Goal: Find contact information: Find contact information

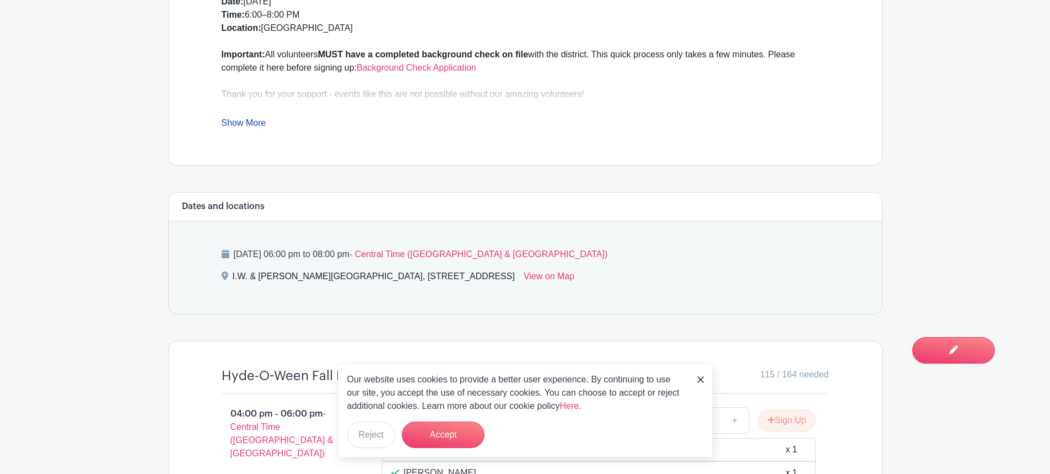
scroll to position [514, 0]
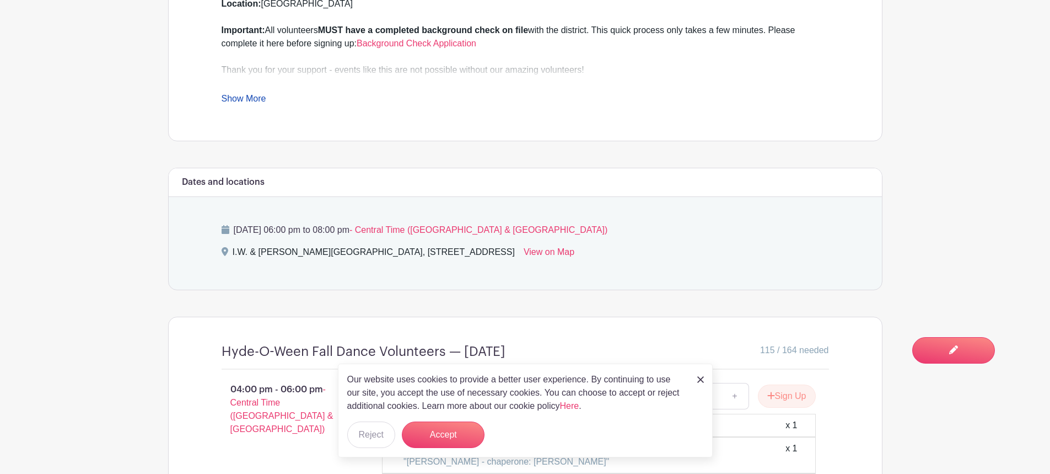
click at [700, 377] on img at bounding box center [700, 379] width 7 height 7
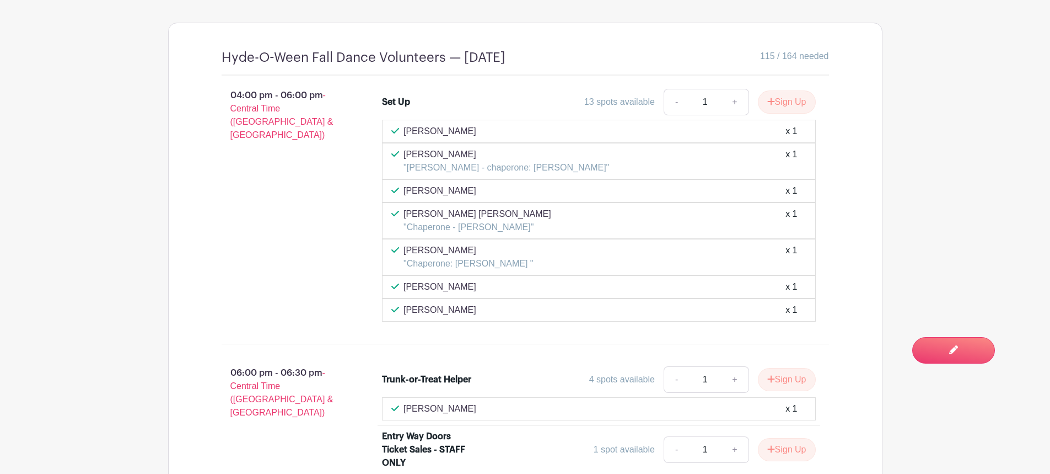
scroll to position [772, 0]
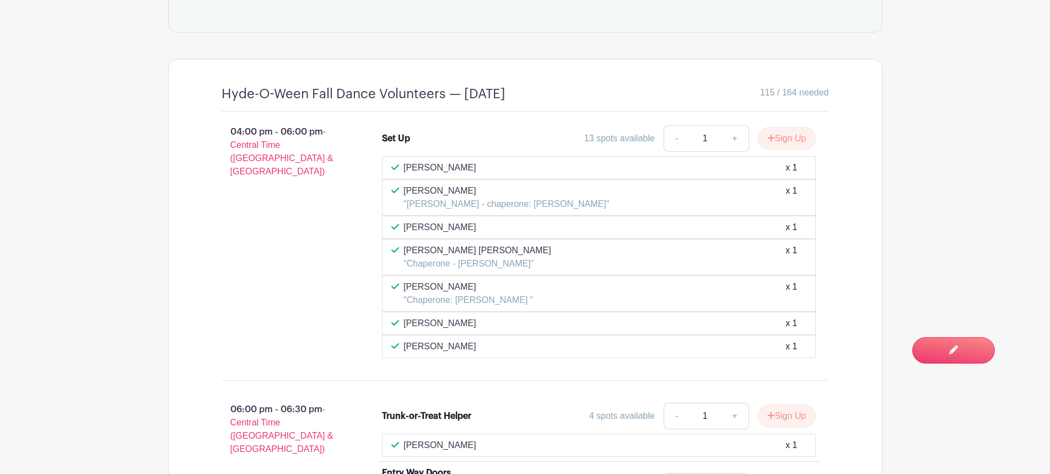
click at [480, 164] on div "[PERSON_NAME] x 1" at bounding box center [598, 167] width 415 height 13
click at [437, 162] on p "[PERSON_NAME]" at bounding box center [440, 167] width 73 height 13
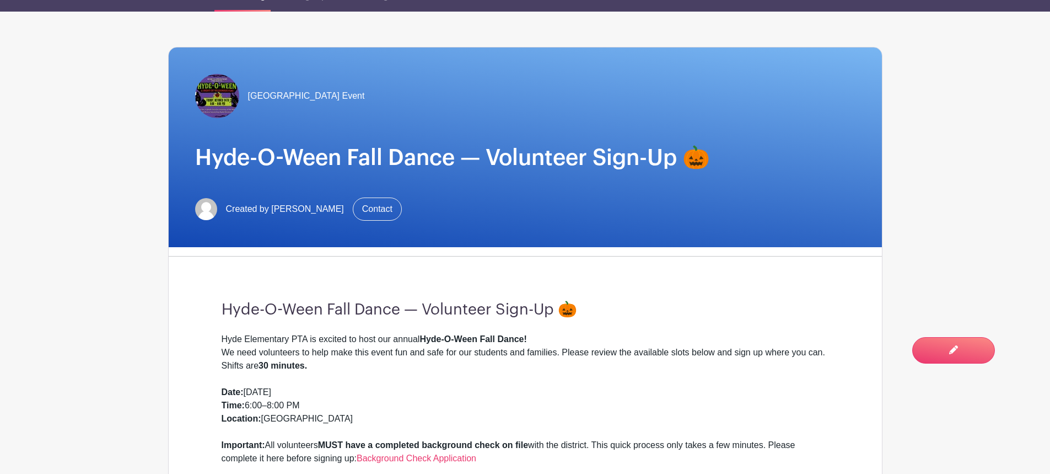
scroll to position [0, 0]
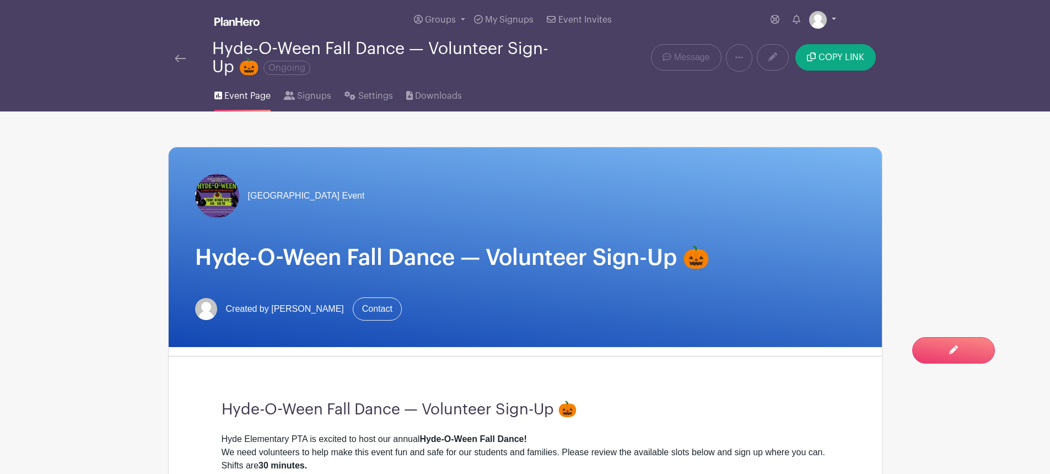
click at [832, 17] on link at bounding box center [822, 20] width 27 height 18
click at [833, 17] on link at bounding box center [822, 20] width 27 height 18
click at [818, 12] on img at bounding box center [818, 20] width 18 height 18
click at [793, 42] on link "My account" at bounding box center [792, 46] width 87 height 18
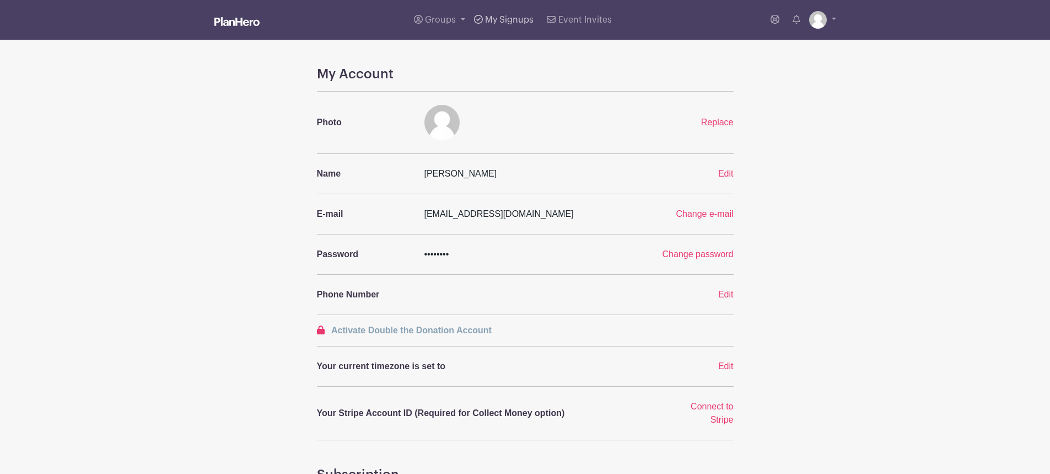
click at [506, 17] on span "My Signups" at bounding box center [509, 19] width 49 height 9
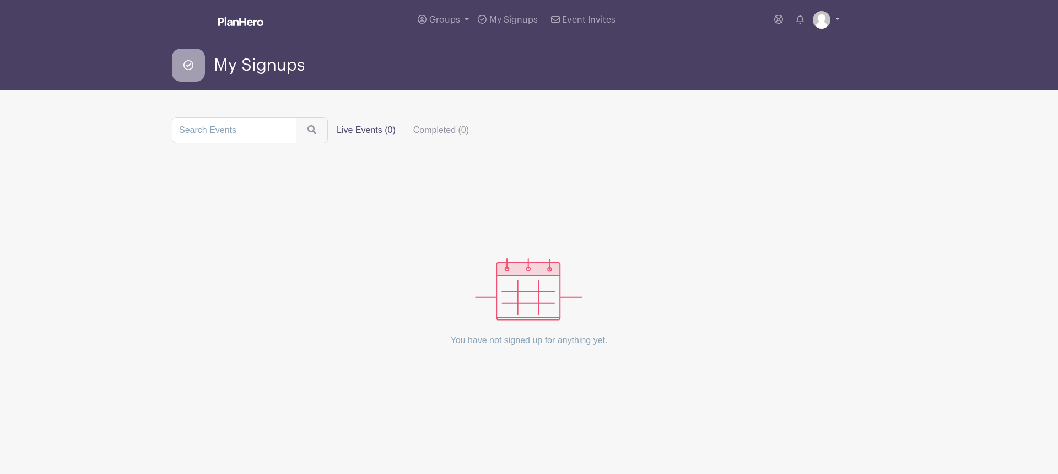
click at [829, 17] on img at bounding box center [822, 20] width 18 height 18
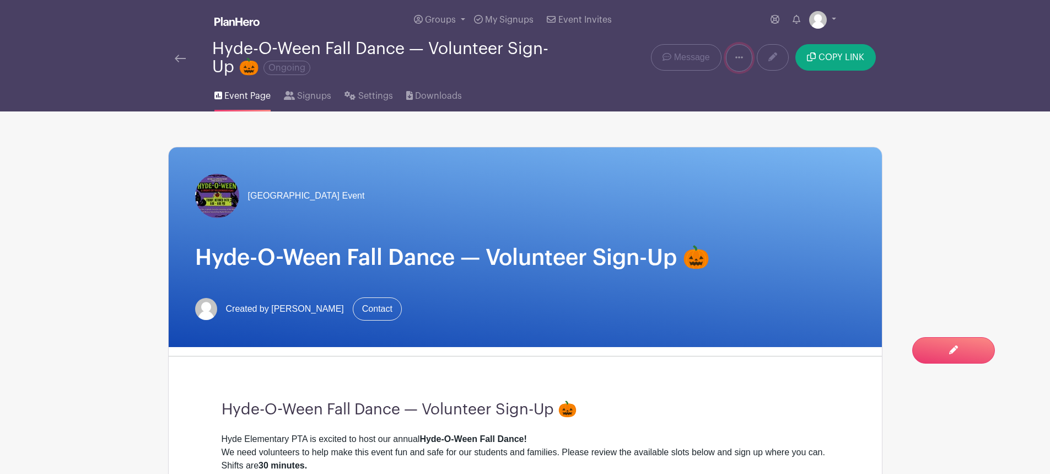
click at [731, 51] on link at bounding box center [739, 58] width 26 height 28
click at [310, 94] on span "Signups" at bounding box center [314, 95] width 34 height 13
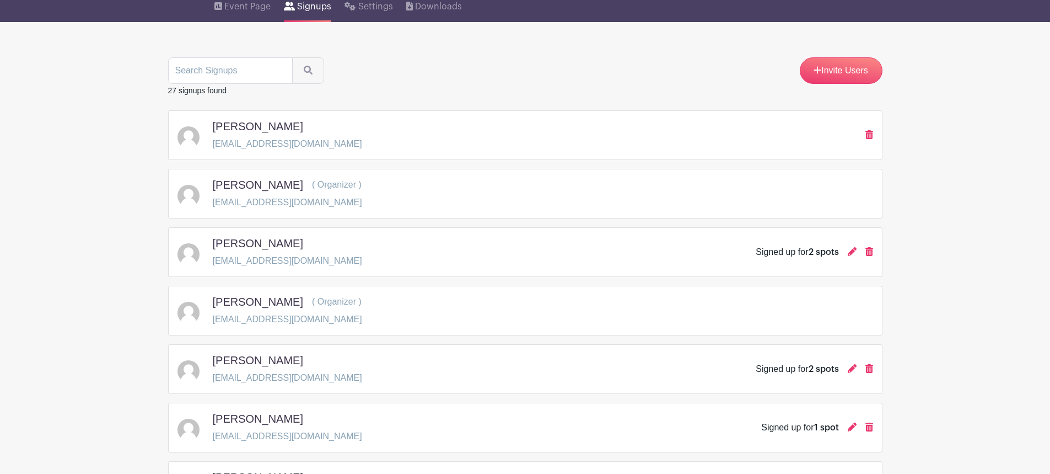
scroll to position [128, 0]
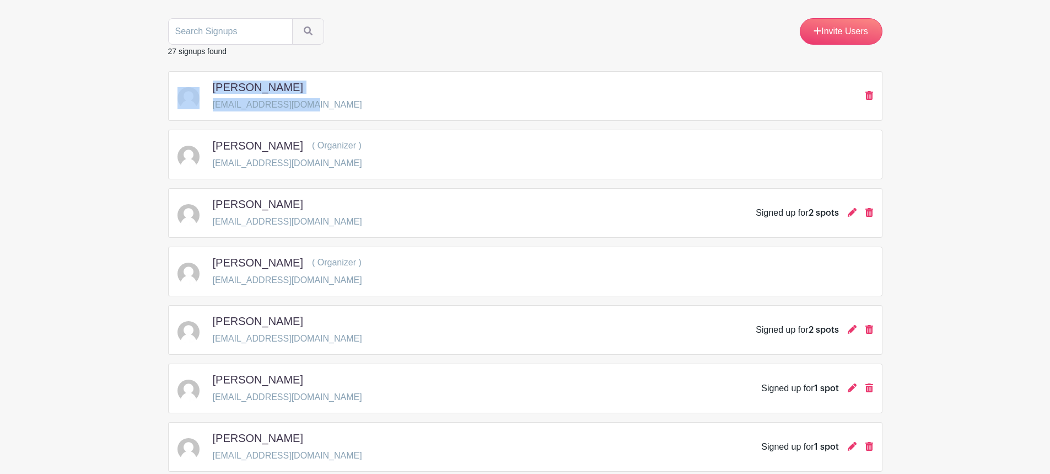
drag, startPoint x: 304, startPoint y: 103, endPoint x: 210, endPoint y: 104, distance: 93.7
click at [210, 104] on div "[PERSON_NAME] [EMAIL_ADDRESS][DOMAIN_NAME]" at bounding box center [526, 95] width 696 height 31
click at [254, 107] on p "[EMAIL_ADDRESS][DOMAIN_NAME]" at bounding box center [287, 104] width 149 height 13
drag, startPoint x: 301, startPoint y: 107, endPoint x: 214, endPoint y: 107, distance: 87.1
click at [214, 107] on div "[PERSON_NAME] [EMAIL_ADDRESS][DOMAIN_NAME]" at bounding box center [526, 95] width 696 height 31
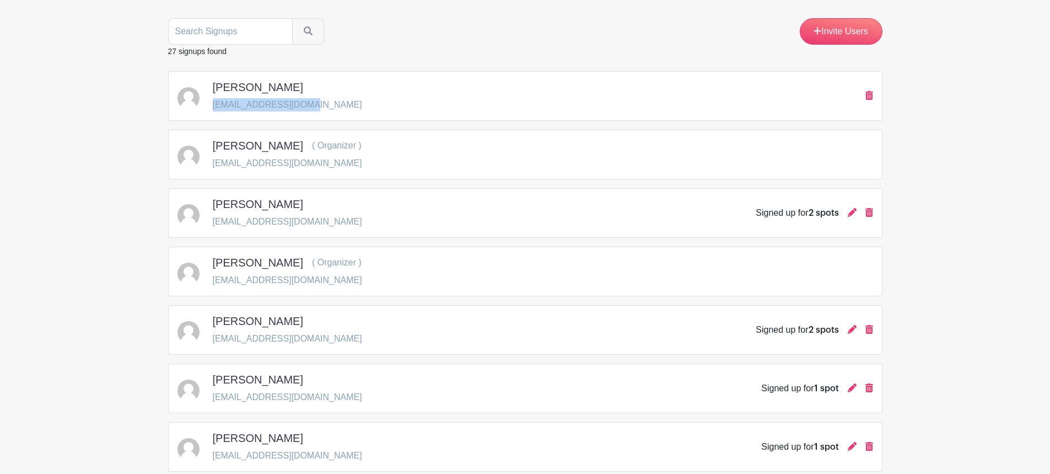
copy p "[EMAIL_ADDRESS][DOMAIN_NAME]"
drag, startPoint x: 303, startPoint y: 282, endPoint x: 213, endPoint y: 280, distance: 89.3
click at [213, 280] on p "[EMAIL_ADDRESS][DOMAIN_NAME]" at bounding box center [287, 279] width 149 height 13
copy p "[EMAIL_ADDRESS][DOMAIN_NAME]"
drag, startPoint x: 305, startPoint y: 340, endPoint x: 213, endPoint y: 338, distance: 92.1
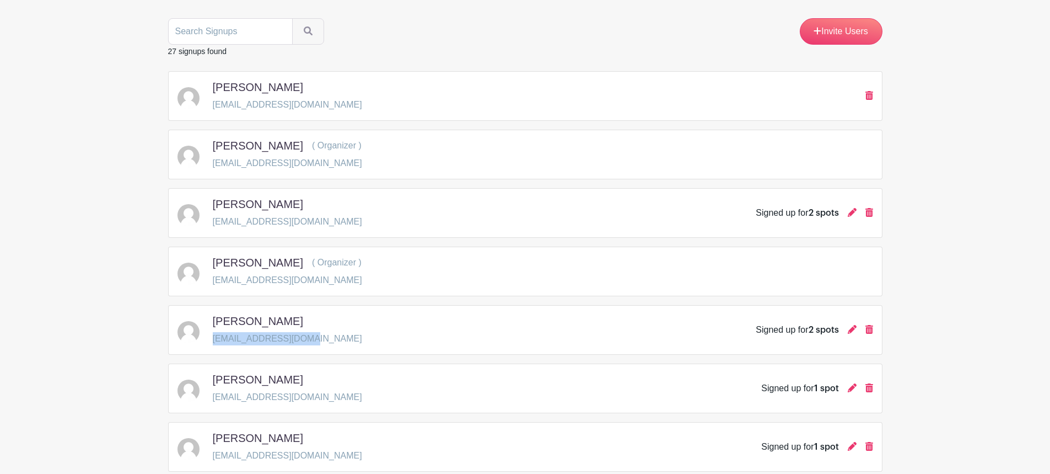
click at [213, 338] on div "[PERSON_NAME] [EMAIL_ADDRESS][DOMAIN_NAME] Signed up for 2 spots" at bounding box center [526, 329] width 696 height 31
copy p "[EMAIL_ADDRESS][DOMAIN_NAME]"
drag, startPoint x: 318, startPoint y: 400, endPoint x: 214, endPoint y: 403, distance: 103.1
click at [214, 403] on p "[EMAIL_ADDRESS][DOMAIN_NAME]" at bounding box center [287, 396] width 149 height 13
copy p "[EMAIL_ADDRESS][DOMAIN_NAME]"
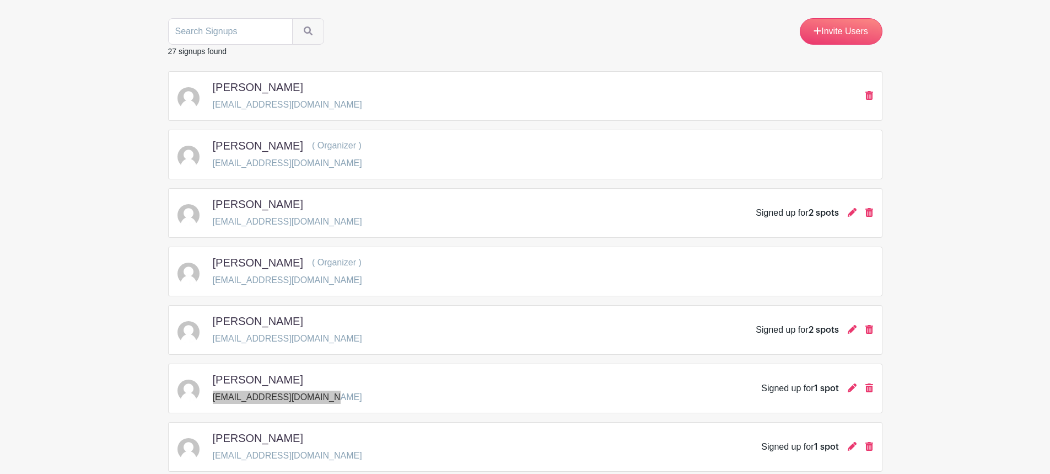
scroll to position [257, 0]
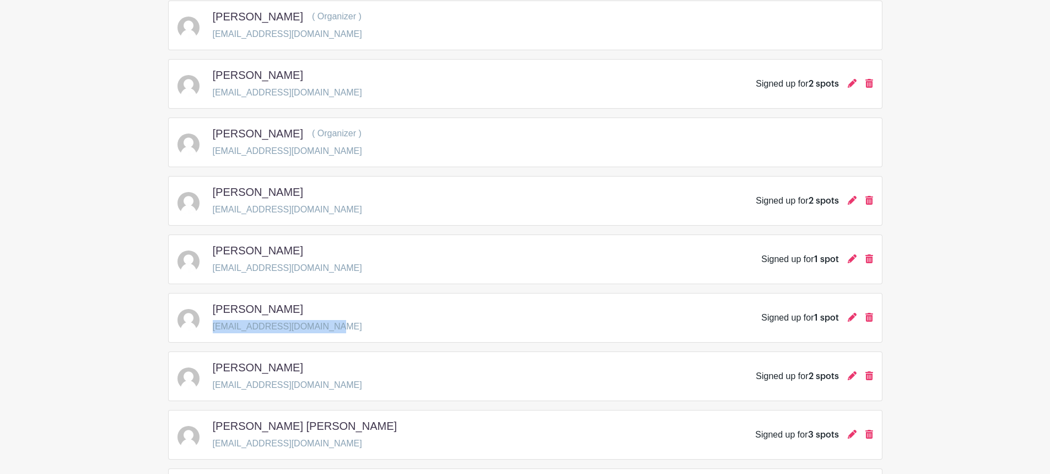
drag, startPoint x: 325, startPoint y: 328, endPoint x: 214, endPoint y: 326, distance: 110.3
click at [214, 326] on div "[PERSON_NAME] [EMAIL_ADDRESS][DOMAIN_NAME] Signed up for 1 spot" at bounding box center [526, 317] width 696 height 31
copy p "[EMAIL_ADDRESS][DOMAIN_NAME]"
drag, startPoint x: 294, startPoint y: 384, endPoint x: 217, endPoint y: 386, distance: 77.2
click at [216, 386] on p "[EMAIL_ADDRESS][DOMAIN_NAME]" at bounding box center [287, 384] width 149 height 13
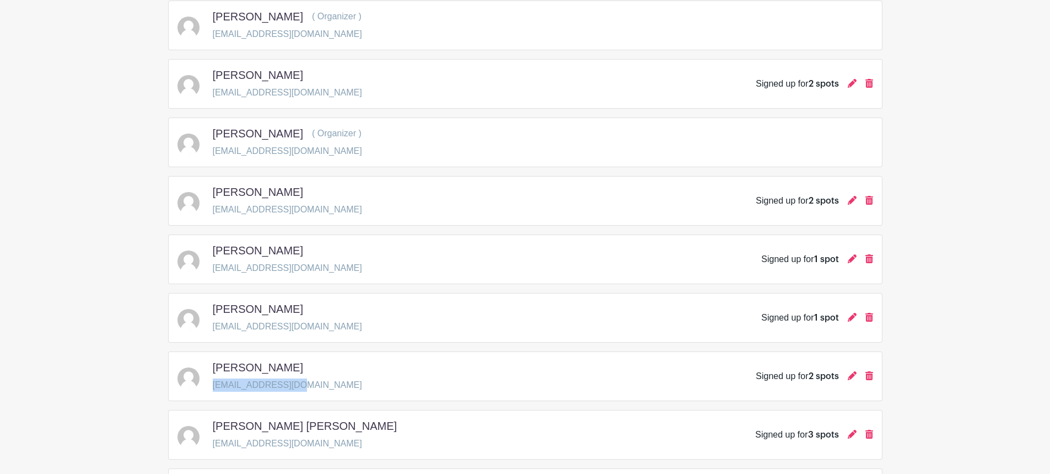
copy p "[EMAIL_ADDRESS][DOMAIN_NAME]"
drag, startPoint x: 319, startPoint y: 445, endPoint x: 214, endPoint y: 447, distance: 104.8
click at [214, 447] on p "[EMAIL_ADDRESS][DOMAIN_NAME]" at bounding box center [309, 443] width 193 height 13
copy p "[EMAIL_ADDRESS][DOMAIN_NAME]"
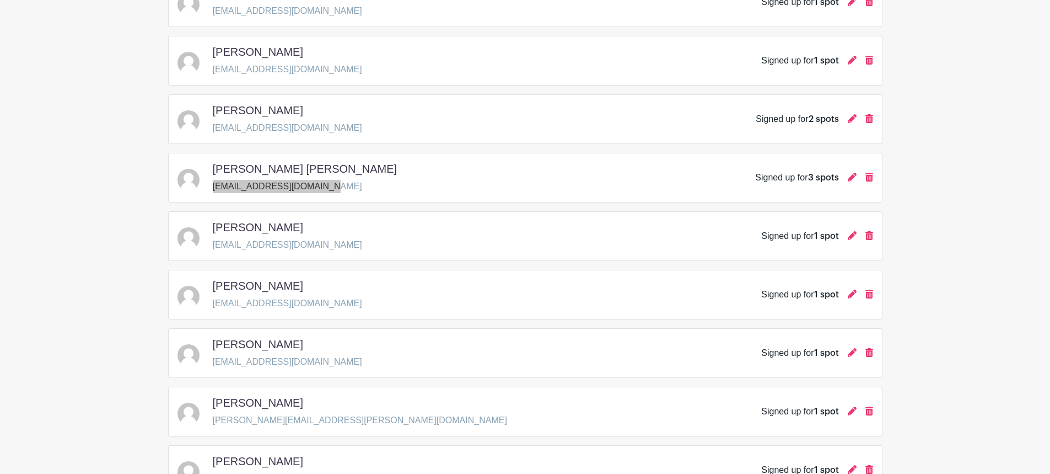
scroll to position [643, 0]
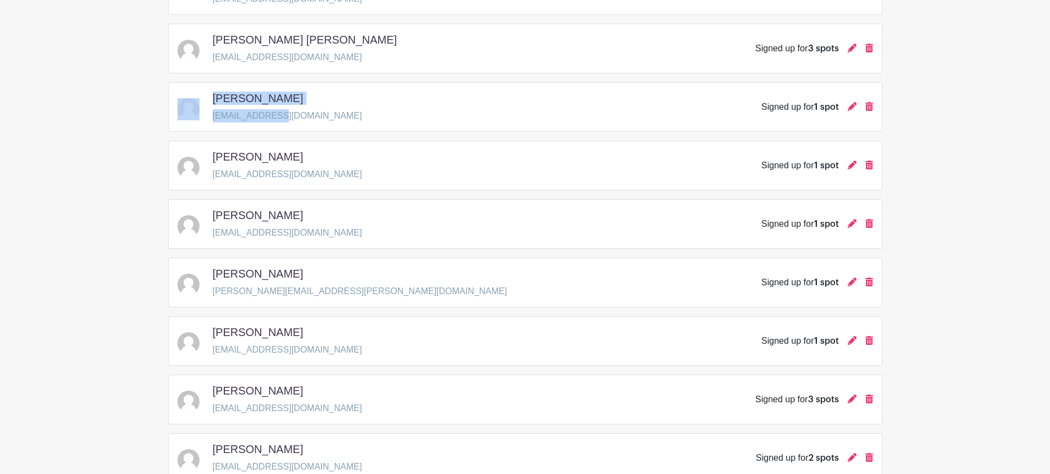
drag, startPoint x: 276, startPoint y: 117, endPoint x: 209, endPoint y: 117, distance: 66.7
click at [209, 117] on div "[PERSON_NAME] [EMAIL_ADDRESS][DOMAIN_NAME] Signed up for 1 spot" at bounding box center [526, 107] width 696 height 31
click at [293, 122] on div "[PERSON_NAME] [EMAIL_ADDRESS][DOMAIN_NAME] Signed up for 1 spot" at bounding box center [526, 107] width 696 height 31
drag, startPoint x: 276, startPoint y: 115, endPoint x: 213, endPoint y: 117, distance: 62.3
click at [213, 117] on p "[EMAIL_ADDRESS][DOMAIN_NAME]" at bounding box center [287, 115] width 149 height 13
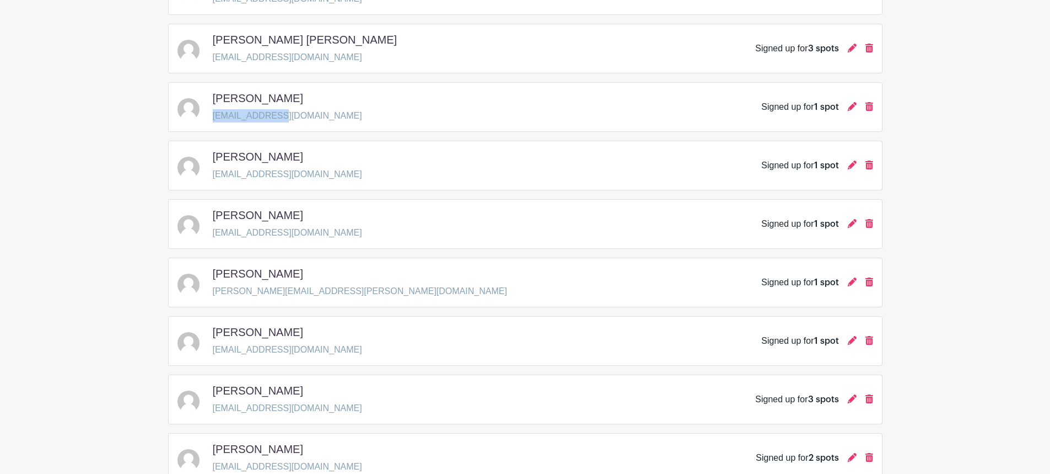
copy p "[EMAIL_ADDRESS][DOMAIN_NAME]"
drag, startPoint x: 318, startPoint y: 232, endPoint x: 213, endPoint y: 232, distance: 104.7
click at [213, 232] on p "[EMAIL_ADDRESS][DOMAIN_NAME]" at bounding box center [287, 232] width 149 height 13
copy p "[EMAIL_ADDRESS][DOMAIN_NAME]"
drag, startPoint x: 326, startPoint y: 294, endPoint x: 211, endPoint y: 297, distance: 115.2
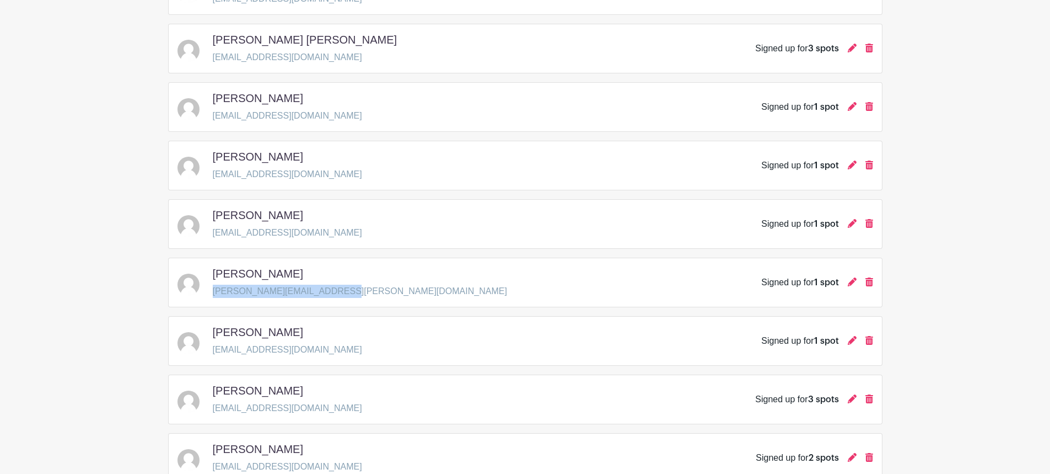
click at [211, 297] on div "[PERSON_NAME] [PERSON_NAME][EMAIL_ADDRESS][PERSON_NAME][DOMAIN_NAME] Signed up …" at bounding box center [526, 282] width 696 height 31
copy p "[PERSON_NAME][EMAIL_ADDRESS][PERSON_NAME][DOMAIN_NAME]"
drag, startPoint x: 303, startPoint y: 352, endPoint x: 213, endPoint y: 356, distance: 89.9
click at [213, 356] on div "[PERSON_NAME] [EMAIL_ADDRESS][DOMAIN_NAME] Signed up for 1 spot" at bounding box center [526, 340] width 696 height 31
drag, startPoint x: 320, startPoint y: 407, endPoint x: 210, endPoint y: 414, distance: 110.4
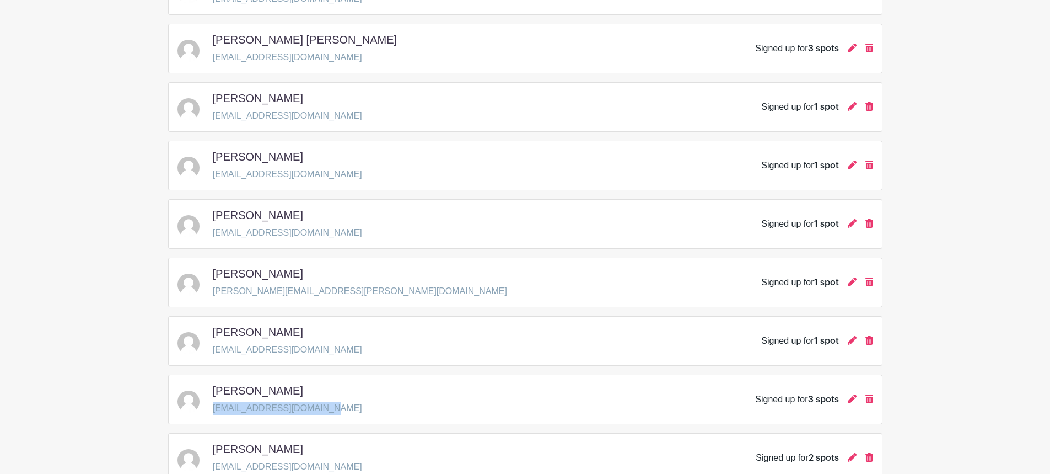
click at [210, 414] on div "[PERSON_NAME] [EMAIL_ADDRESS][DOMAIN_NAME] Signed up for 3 spots" at bounding box center [526, 399] width 696 height 31
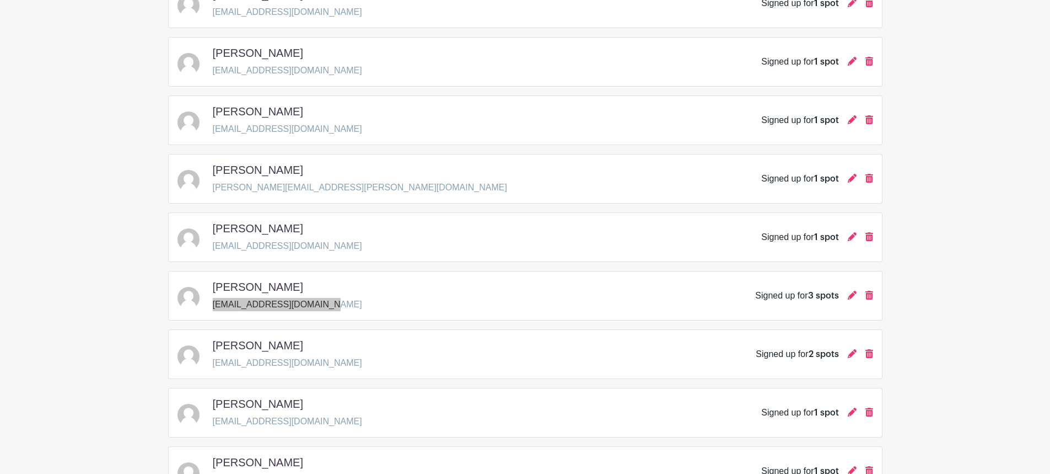
scroll to position [772, 0]
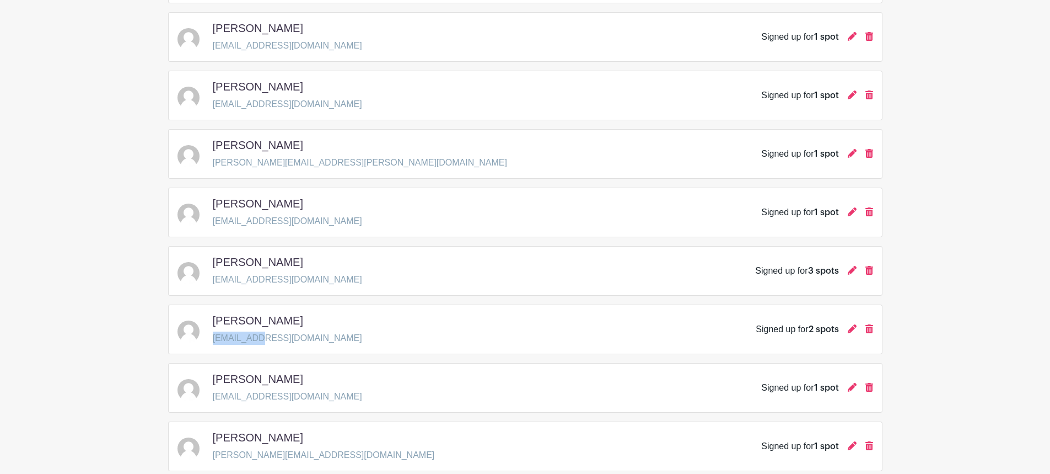
drag, startPoint x: 273, startPoint y: 338, endPoint x: 214, endPoint y: 340, distance: 58.5
click at [214, 340] on p "[EMAIL_ADDRESS][DOMAIN_NAME]" at bounding box center [287, 337] width 149 height 13
drag, startPoint x: 293, startPoint y: 397, endPoint x: 212, endPoint y: 399, distance: 80.5
click at [213, 399] on p "[EMAIL_ADDRESS][DOMAIN_NAME]" at bounding box center [287, 396] width 149 height 13
drag, startPoint x: 303, startPoint y: 455, endPoint x: 213, endPoint y: 455, distance: 89.9
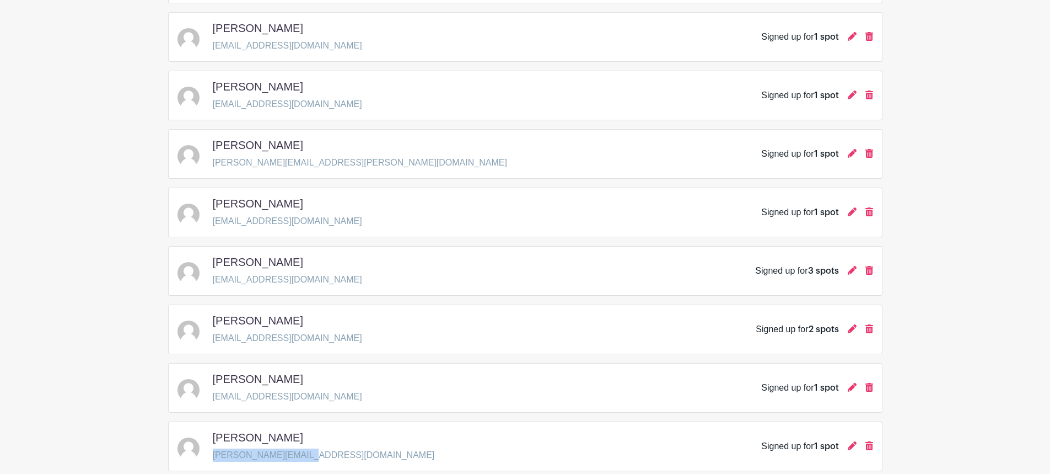
click at [213, 455] on p "[PERSON_NAME][EMAIL_ADDRESS][DOMAIN_NAME]" at bounding box center [324, 454] width 222 height 13
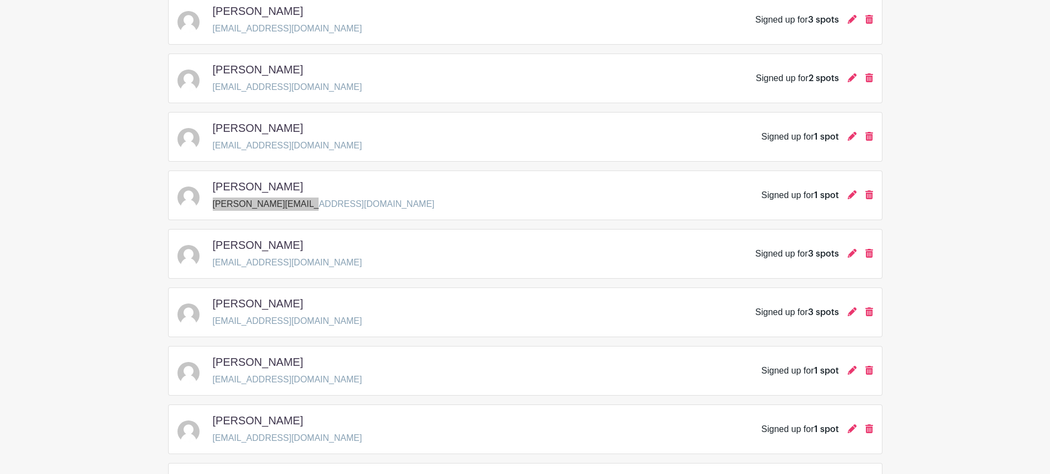
scroll to position [1029, 0]
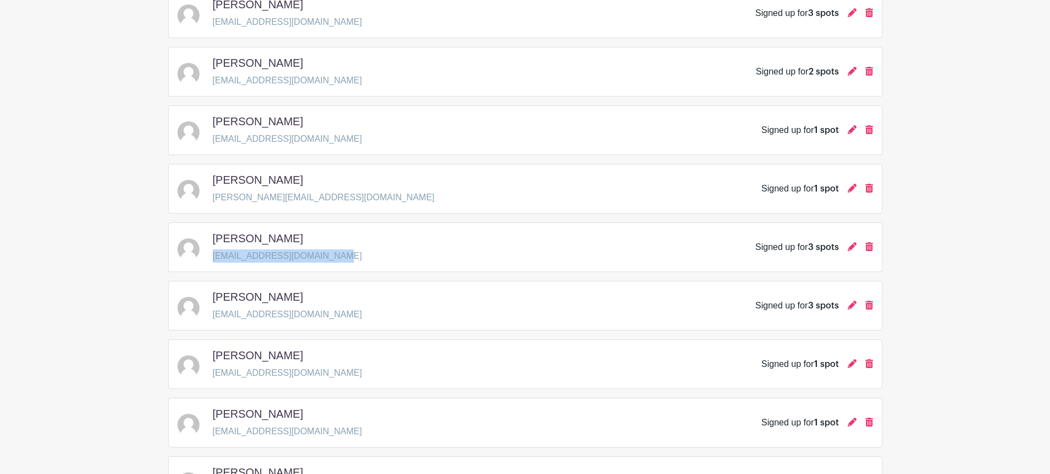
drag, startPoint x: 331, startPoint y: 256, endPoint x: 213, endPoint y: 257, distance: 118.0
click at [213, 257] on div "[PERSON_NAME] [EMAIL_ADDRESS][DOMAIN_NAME] Signed up for 3 spots" at bounding box center [526, 247] width 696 height 31
drag, startPoint x: 318, startPoint y: 314, endPoint x: 213, endPoint y: 319, distance: 104.9
click at [213, 319] on div "[PERSON_NAME] [EMAIL_ADDRESS][DOMAIN_NAME] Signed up for 3 spots" at bounding box center [526, 305] width 696 height 31
drag, startPoint x: 303, startPoint y: 375, endPoint x: 213, endPoint y: 372, distance: 89.9
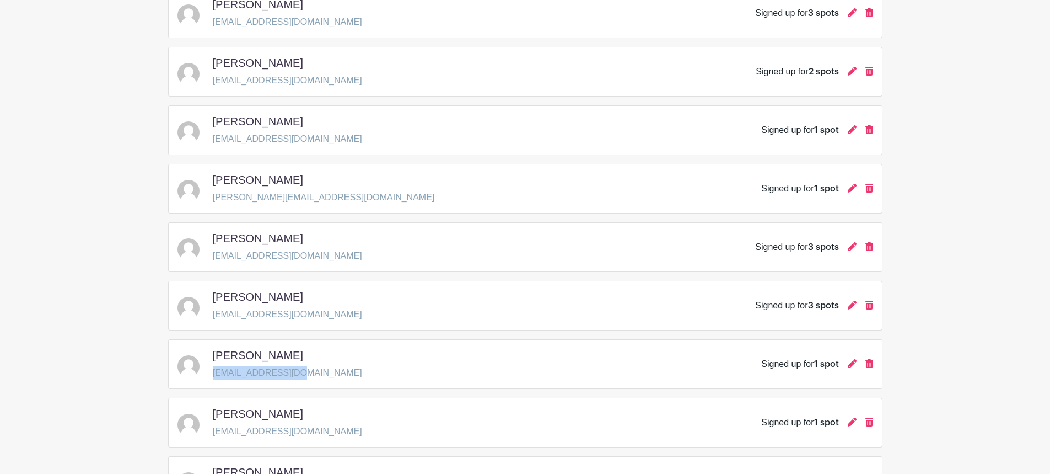
click at [213, 372] on div "[PERSON_NAME] [EMAIL_ADDRESS][DOMAIN_NAME] Signed up for 1 spot" at bounding box center [526, 363] width 696 height 31
drag, startPoint x: 293, startPoint y: 427, endPoint x: 213, endPoint y: 439, distance: 80.8
click at [213, 439] on div "[PERSON_NAME] [EMAIL_ADDRESS][DOMAIN_NAME] Signed up for 1 spot" at bounding box center [525, 422] width 714 height 50
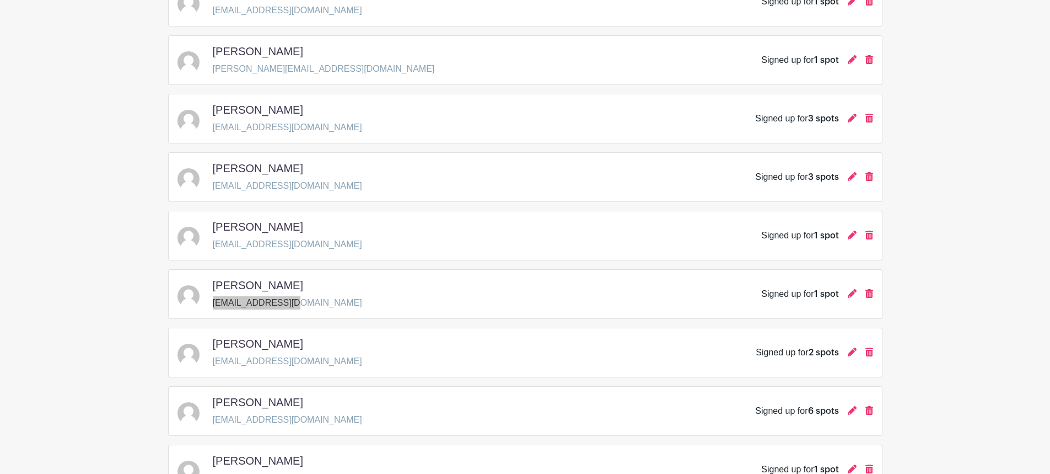
scroll to position [1286, 0]
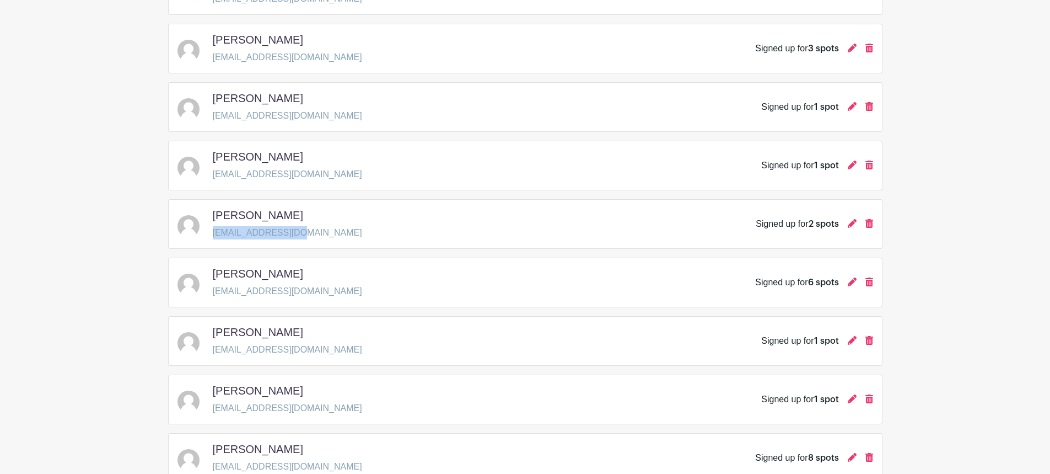
drag, startPoint x: 304, startPoint y: 234, endPoint x: 214, endPoint y: 232, distance: 89.9
click at [213, 232] on div "[PERSON_NAME] [EMAIL_ADDRESS][DOMAIN_NAME] Signed up for 2 spots" at bounding box center [526, 223] width 696 height 31
drag, startPoint x: 326, startPoint y: 291, endPoint x: 212, endPoint y: 293, distance: 113.6
click at [212, 293] on div "[PERSON_NAME] [EMAIL_ADDRESS][DOMAIN_NAME] Signed up for 6 spots" at bounding box center [526, 282] width 696 height 31
drag, startPoint x: 320, startPoint y: 352, endPoint x: 213, endPoint y: 352, distance: 106.9
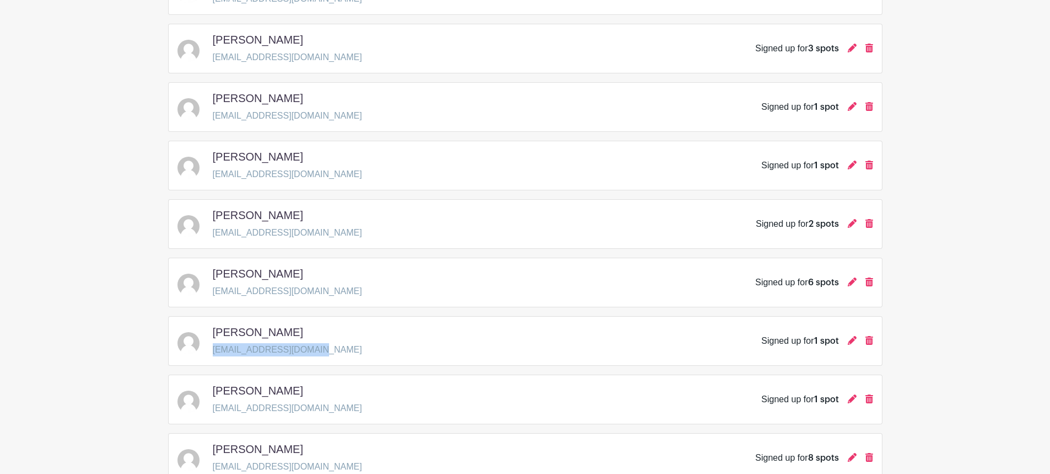
click at [213, 352] on div "[PERSON_NAME] [EMAIL_ADDRESS][DOMAIN_NAME] Signed up for 1 spot" at bounding box center [526, 340] width 696 height 31
drag, startPoint x: 322, startPoint y: 409, endPoint x: 214, endPoint y: 408, distance: 108.1
click at [214, 408] on div "[PERSON_NAME] [EMAIL_ADDRESS][DOMAIN_NAME] Signed up for 1 spot" at bounding box center [526, 399] width 696 height 31
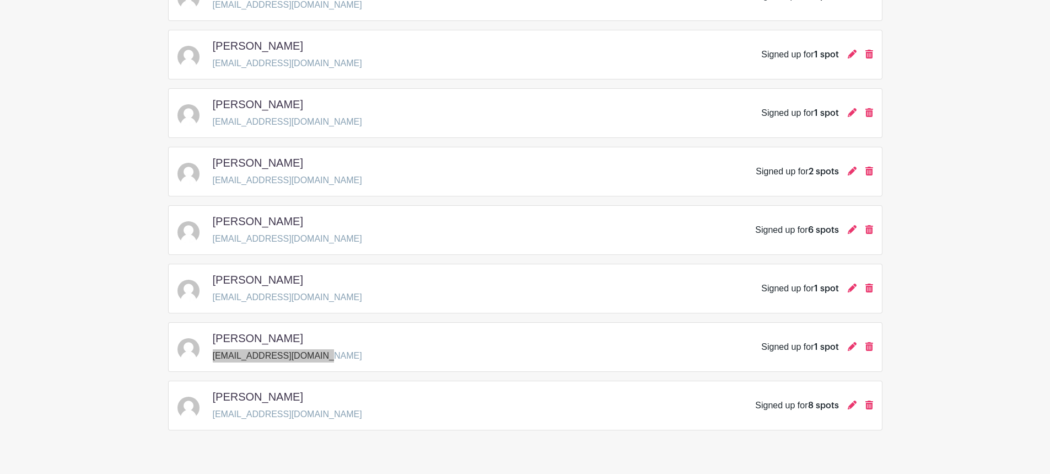
scroll to position [1364, 0]
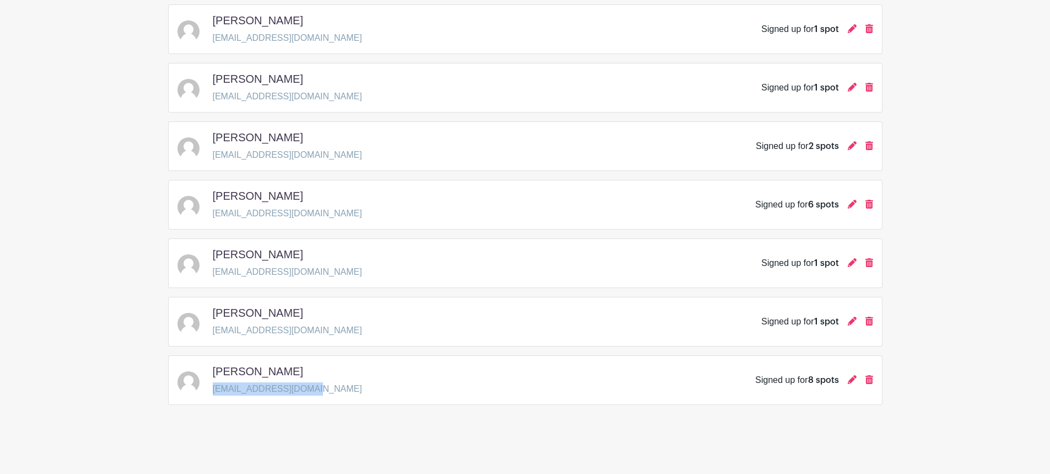
drag, startPoint x: 309, startPoint y: 389, endPoint x: 211, endPoint y: 389, distance: 97.6
click at [211, 389] on div "[PERSON_NAME] [EMAIL_ADDRESS][DOMAIN_NAME] Signed up for 8 spots" at bounding box center [526, 379] width 696 height 31
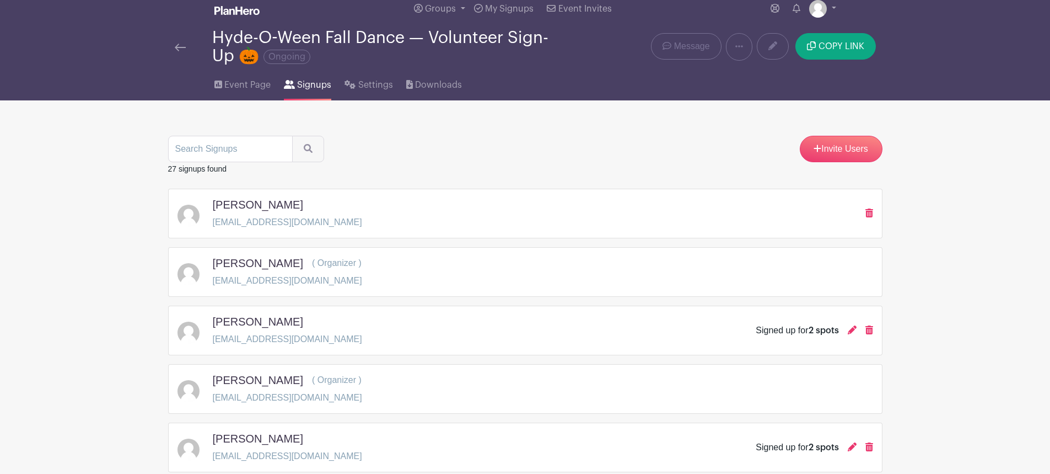
scroll to position [0, 0]
